Goal: Navigation & Orientation: Find specific page/section

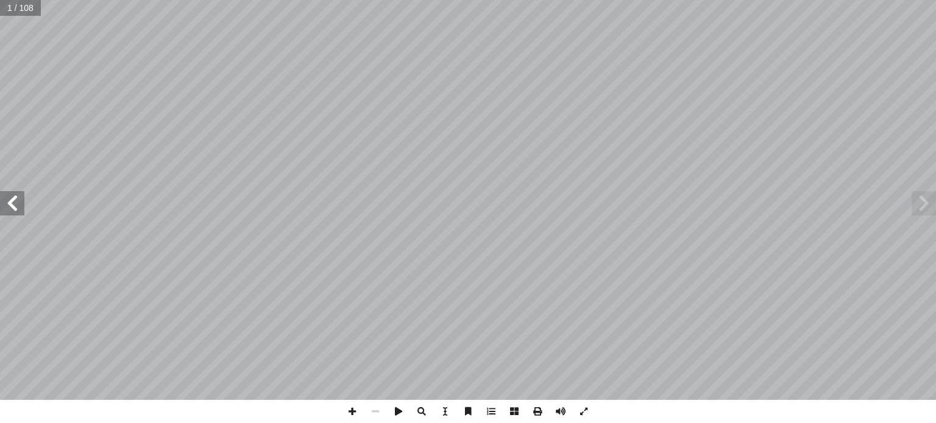
click at [10, 208] on span at bounding box center [12, 203] width 24 height 24
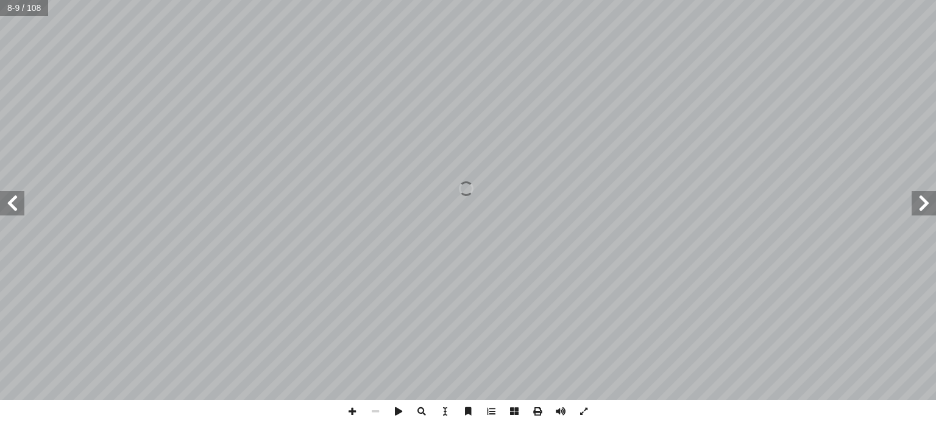
click at [10, 208] on span at bounding box center [12, 203] width 24 height 24
click at [925, 204] on span at bounding box center [923, 203] width 24 height 24
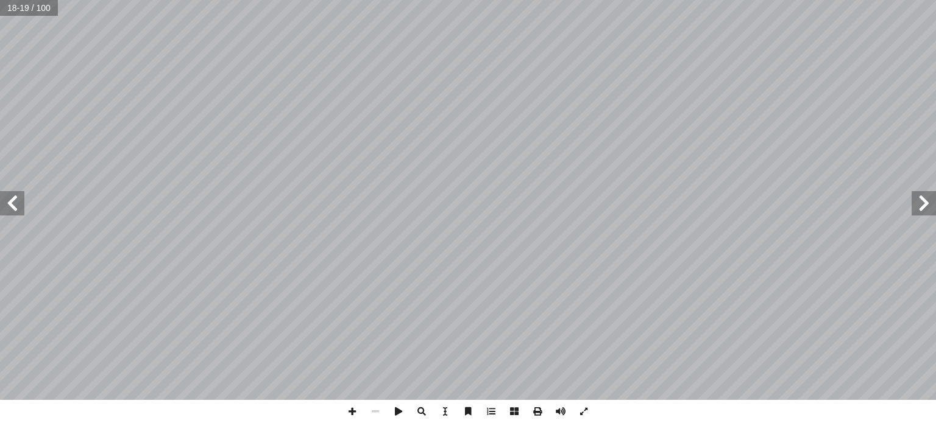
click at [925, 204] on span at bounding box center [923, 203] width 24 height 24
